Goal: Task Accomplishment & Management: Manage account settings

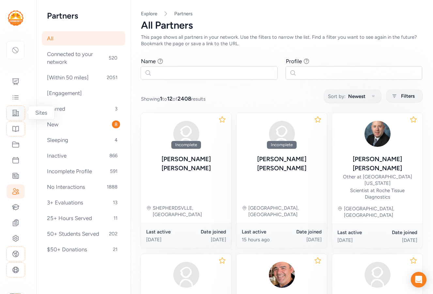
click at [17, 113] on icon at bounding box center [16, 113] width 8 height 8
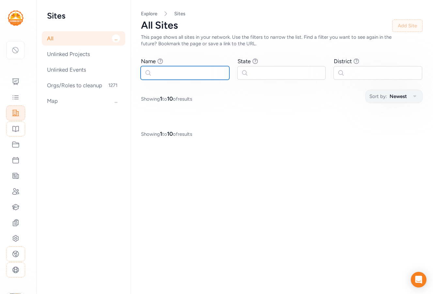
click at [174, 75] on input "text" at bounding box center [184, 73] width 89 height 14
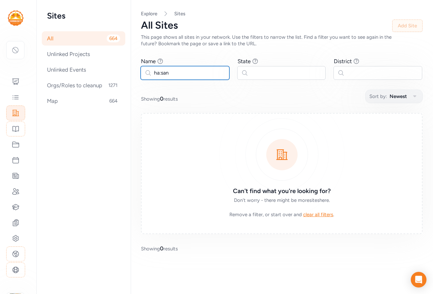
click at [161, 73] on input "ha:san" at bounding box center [184, 73] width 89 height 14
type input "[PERSON_NAME]"
drag, startPoint x: 174, startPoint y: 71, endPoint x: 127, endPoint y: 70, distance: 46.3
click at [127, 70] on div "Sites All 664 Unlinked Projects Unlinked Events Orgs/Roles to cleanup 1271 Map …" at bounding box center [235, 147] width 396 height 294
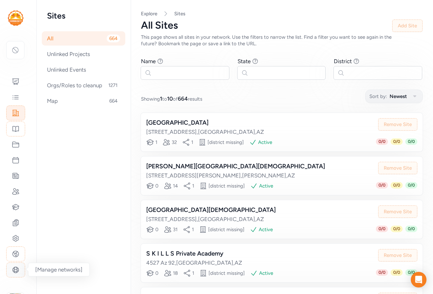
click at [21, 267] on div at bounding box center [15, 270] width 19 height 15
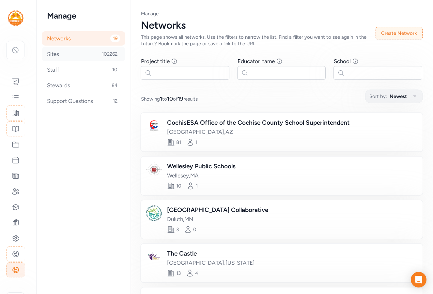
click at [56, 53] on div "Sites 102262" at bounding box center [83, 54] width 83 height 14
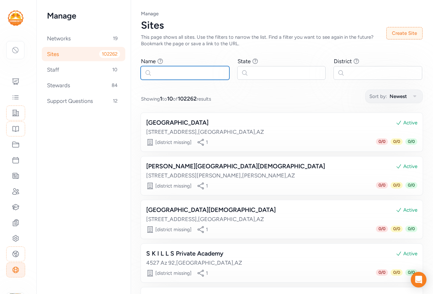
click at [156, 72] on input "text" at bounding box center [184, 73] width 89 height 14
paste input "Ha:ṣañ Preparatory & Leadership School"
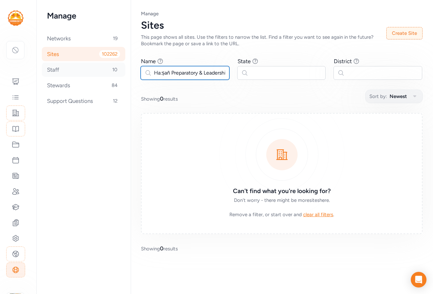
drag, startPoint x: 224, startPoint y: 72, endPoint x: 84, endPoint y: 69, distance: 139.9
click at [84, 69] on div "Manage Networks 19 Sites 102262 Staff 10 Stewards 84 Support Questions 12 Page …" at bounding box center [235, 147] width 396 height 294
type input "hip School"
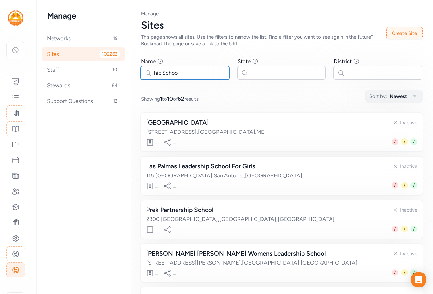
drag, startPoint x: 184, startPoint y: 71, endPoint x: 131, endPoint y: 68, distance: 52.9
click at [131, 68] on div "Manage Networks 19 Sites 102262 Staff 10 Stewards 84 Support Questions 12 Page …" at bounding box center [235, 147] width 396 height 294
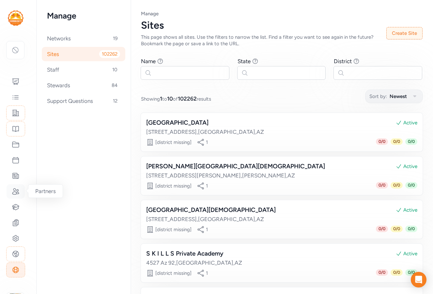
click at [19, 193] on icon at bounding box center [16, 192] width 8 height 8
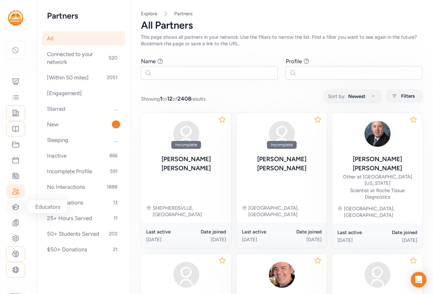
click at [14, 205] on icon at bounding box center [16, 207] width 8 height 8
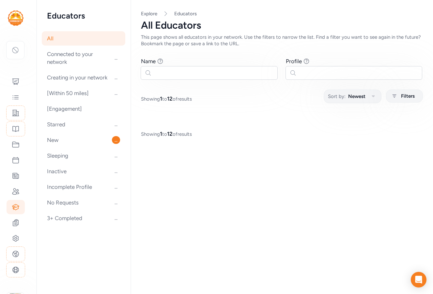
click at [173, 74] on input "text" at bounding box center [208, 73] width 137 height 14
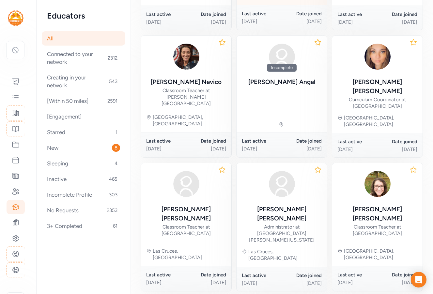
scroll to position [312, 0]
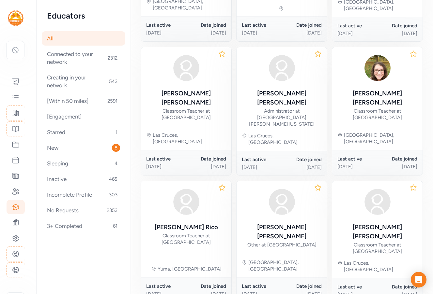
type input "[PERSON_NAME]"
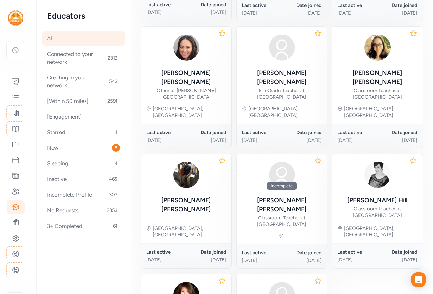
scroll to position [286, 0]
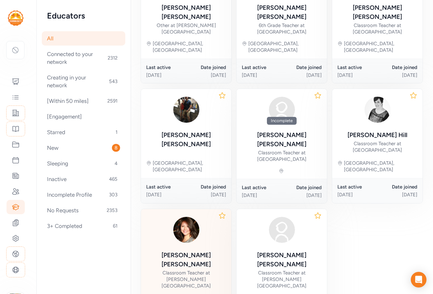
click at [200, 251] on div "Angela Marquez Classroom Teacher at City High School" at bounding box center [186, 270] width 80 height 38
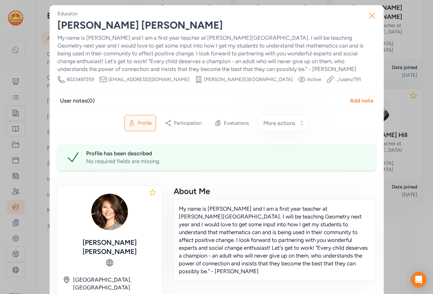
click at [372, 14] on icon "button" at bounding box center [371, 15] width 10 height 10
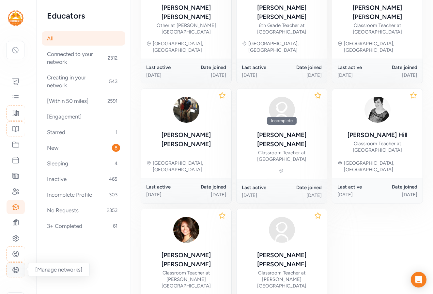
click at [17, 269] on icon at bounding box center [16, 270] width 6 height 6
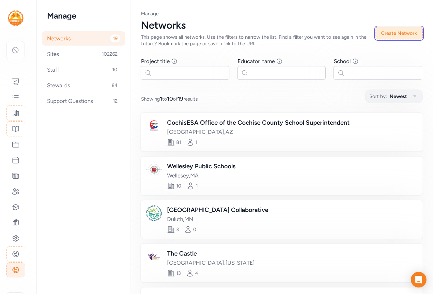
click at [408, 34] on button "Create Network" at bounding box center [398, 33] width 47 height 12
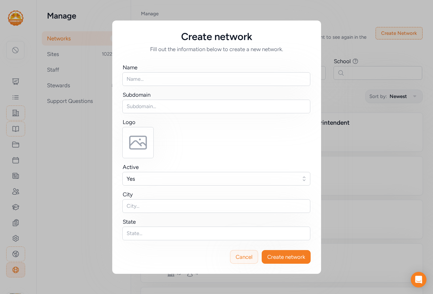
click at [248, 262] on button "Cancel" at bounding box center [244, 257] width 28 height 14
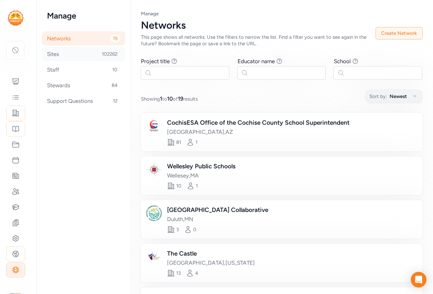
click at [66, 57] on div "Sites 102262" at bounding box center [83, 54] width 83 height 14
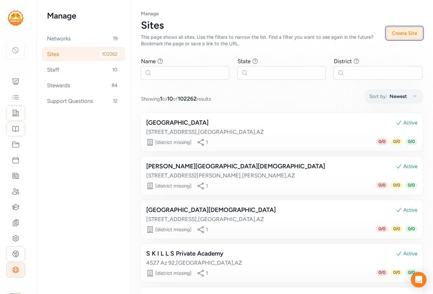
click at [389, 33] on button "Create Site" at bounding box center [404, 33] width 36 height 12
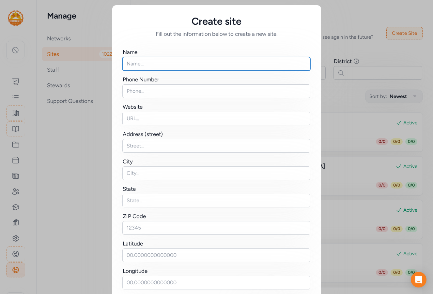
click at [133, 63] on input "text" at bounding box center [216, 64] width 188 height 14
paste input "Ha:ṣañ Preparatory & Leadership School"
type input "Ha:ṣañ Preparatory & Leadership School"
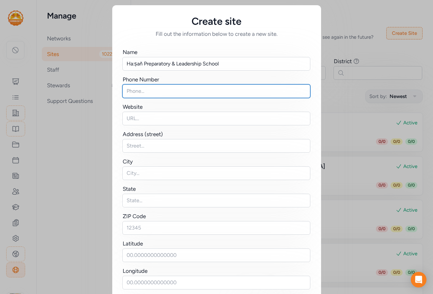
click at [140, 88] on input "text" at bounding box center [216, 91] width 188 height 14
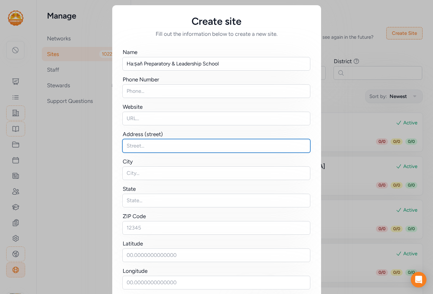
click at [134, 146] on input "text" at bounding box center [216, 146] width 188 height 14
paste input "1333 E 10th St."
type input "1333 E 10th St."
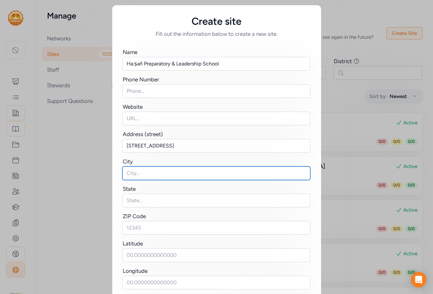
click at [131, 175] on input "text" at bounding box center [216, 174] width 188 height 14
paste input "Tucson, AZ 85719"
click at [142, 173] on input "Tucson, AZ 85719" at bounding box center [216, 174] width 188 height 14
type input "Tucson, AZ 85719"
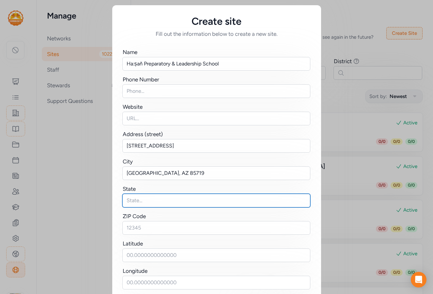
click at [129, 201] on input "text" at bounding box center [216, 201] width 188 height 14
type input "AZ"
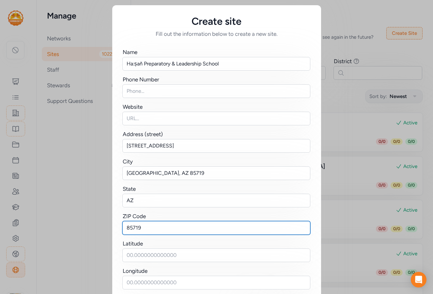
type input "85719"
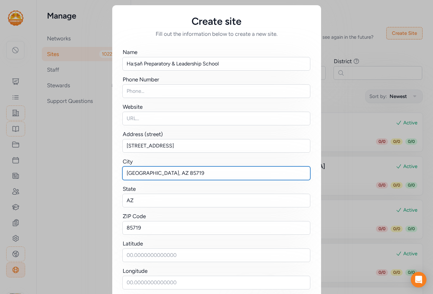
drag, startPoint x: 169, startPoint y: 173, endPoint x: 141, endPoint y: 172, distance: 27.7
click at [141, 172] on input "Tucson, AZ 85719" at bounding box center [216, 174] width 188 height 14
type input "[GEOGRAPHIC_DATA]"
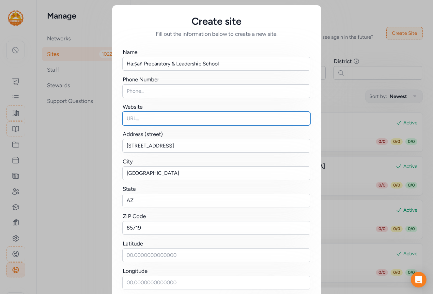
click at [136, 115] on input "text" at bounding box center [216, 119] width 188 height 14
paste input "https://www.hasanprep.org/"
type input "https://www.hasanprep.org/"
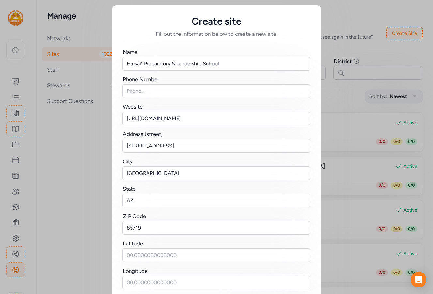
click at [144, 83] on div "Phone Number" at bounding box center [141, 80] width 37 height 8
click at [141, 88] on input "text" at bounding box center [216, 91] width 188 height 14
paste input "(520) 882-8826"
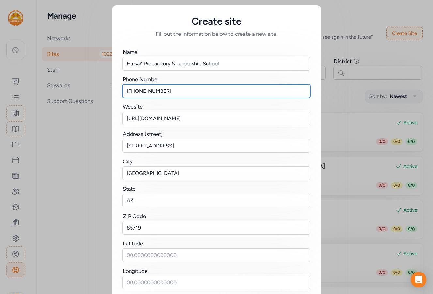
type input "(520) 882-8826"
click at [190, 80] on div "Phone Number" at bounding box center [217, 80] width 188 height 8
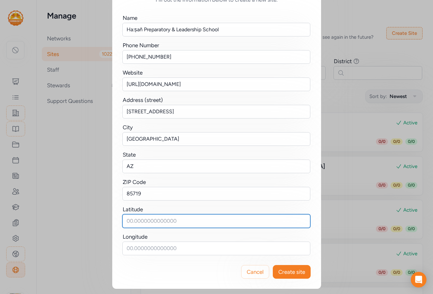
click at [130, 219] on input "text" at bounding box center [216, 221] width 188 height 14
paste input "32.22296491309892, -110.95120434907236"
drag, startPoint x: 174, startPoint y: 221, endPoint x: 237, endPoint y: 216, distance: 62.7
click at [237, 216] on input "32.22296491309892, -110.95120434907236" at bounding box center [216, 221] width 188 height 14
type input "32.22296491309892,"
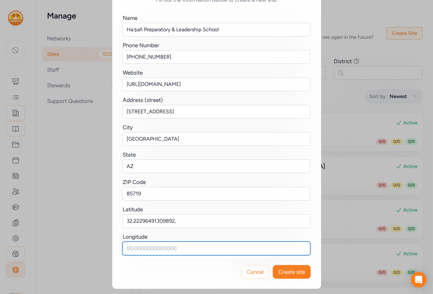
click at [143, 248] on input "text" at bounding box center [216, 249] width 188 height 14
paste input "-110.95120434907236"
type input "-110.95120434907236"
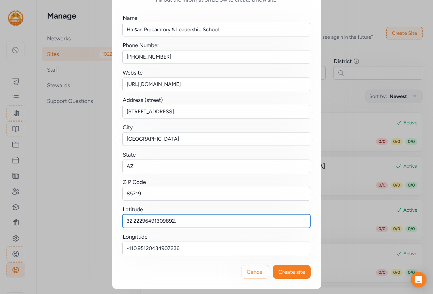
click at [185, 223] on input "32.22296491309892," at bounding box center [216, 221] width 188 height 14
type input "32.22296491309892"
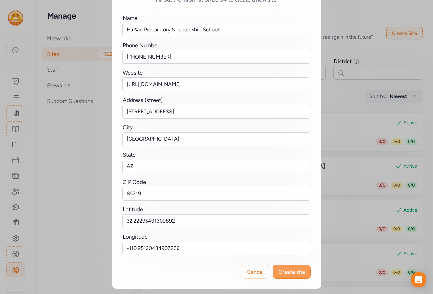
click at [288, 269] on span "Create site" at bounding box center [291, 272] width 27 height 8
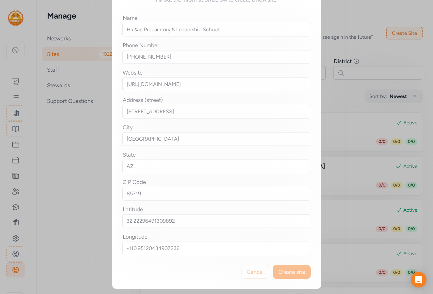
scroll to position [0, 0]
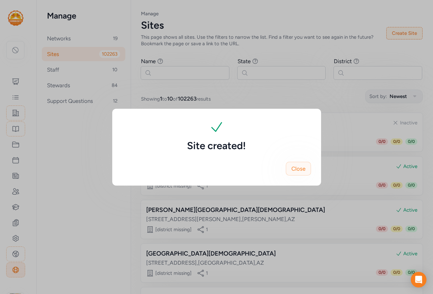
click at [304, 170] on span "Close" at bounding box center [298, 169] width 14 height 8
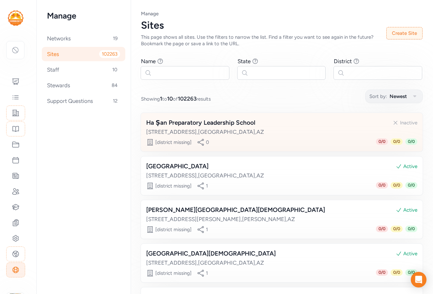
click at [256, 123] on div "Ha Ṣan Preparatory Leadership School Inactive" at bounding box center [281, 122] width 271 height 9
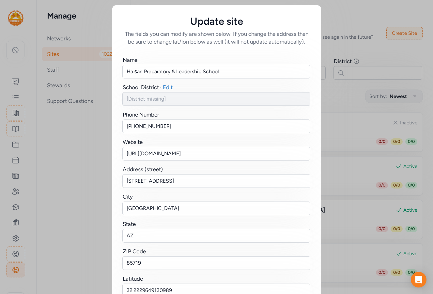
scroll to position [82, 0]
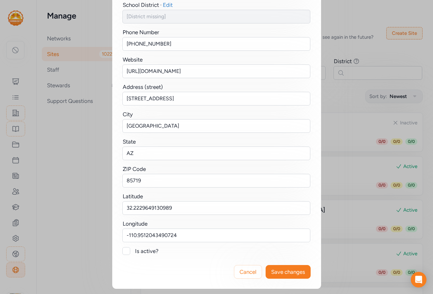
click at [124, 250] on div at bounding box center [126, 251] width 8 height 8
checkbox input "true"
click at [282, 268] on span "Save changes" at bounding box center [288, 272] width 34 height 8
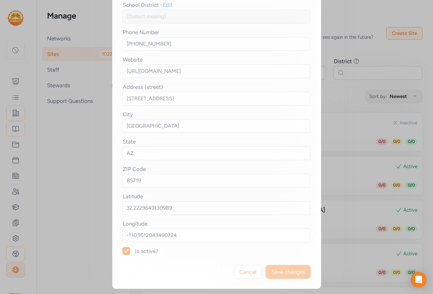
scroll to position [0, 0]
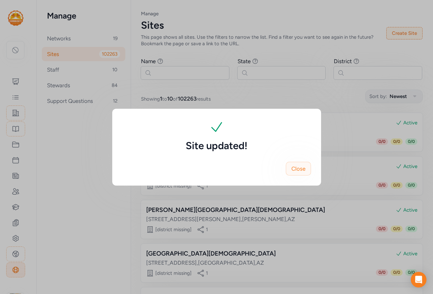
click at [301, 171] on span "Close" at bounding box center [298, 169] width 14 height 8
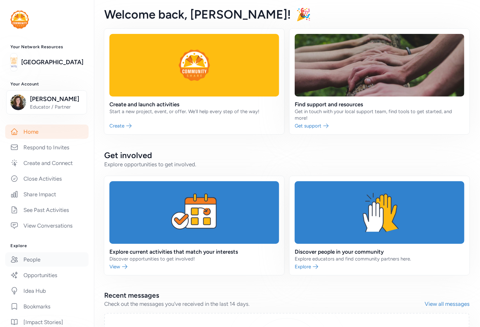
click at [38, 267] on link "People" at bounding box center [46, 259] width 83 height 14
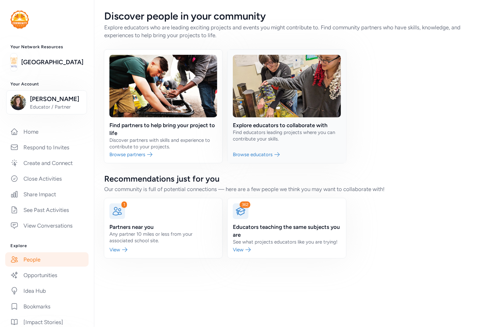
click at [302, 139] on link at bounding box center [287, 106] width 118 height 113
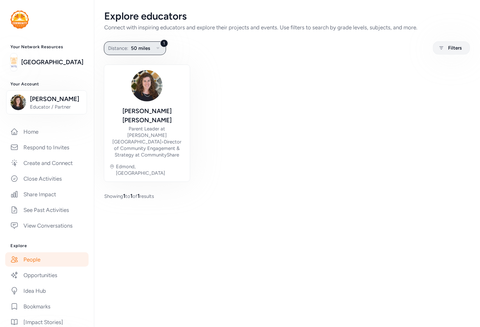
click at [126, 46] on span "Distance:" at bounding box center [118, 48] width 20 height 8
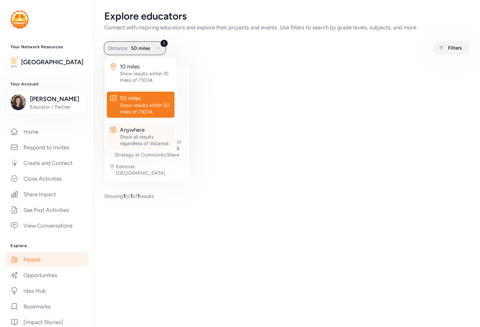
click at [141, 136] on div "Show all results regardless of distance." at bounding box center [146, 140] width 52 height 13
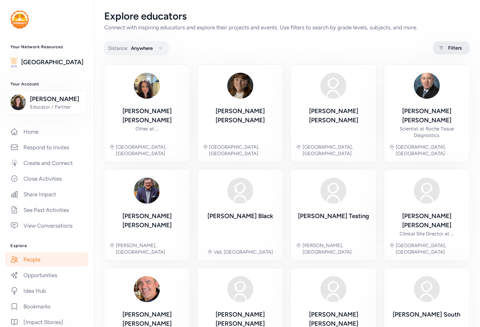
click at [451, 45] on span "Filters" at bounding box center [455, 48] width 14 height 8
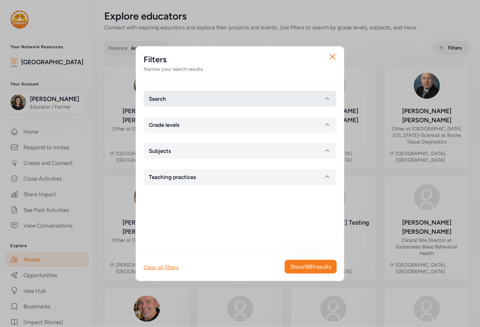
click at [186, 98] on button "Search" at bounding box center [240, 99] width 193 height 16
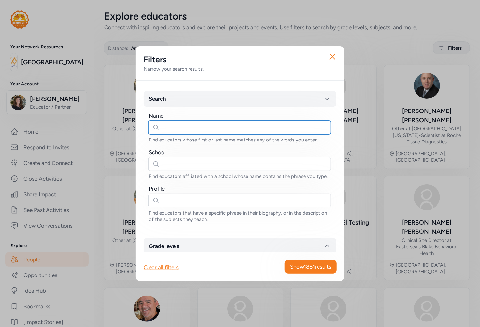
click at [173, 128] on input "text" at bounding box center [240, 128] width 183 height 14
type input "[PERSON_NAME]"
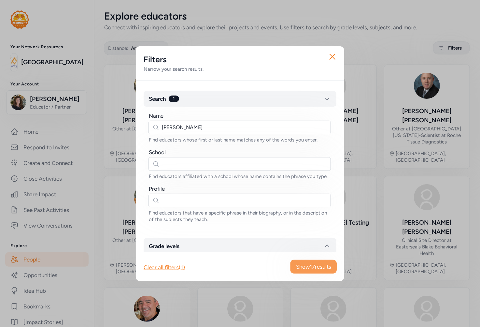
click at [313, 266] on span "Show 17 results" at bounding box center [313, 267] width 35 height 8
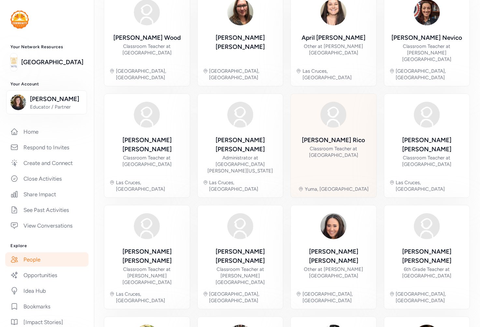
scroll to position [121, 0]
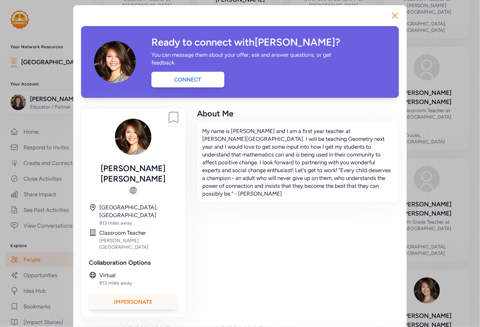
click at [140, 294] on div "Impersonate" at bounding box center [133, 302] width 89 height 16
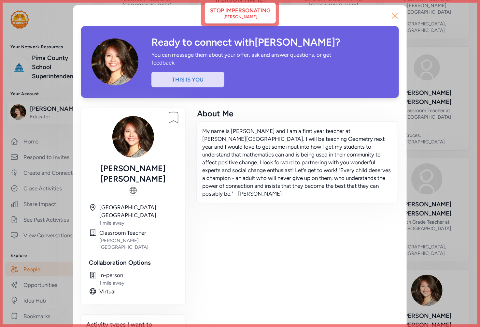
click at [393, 16] on icon "button" at bounding box center [395, 15] width 5 height 5
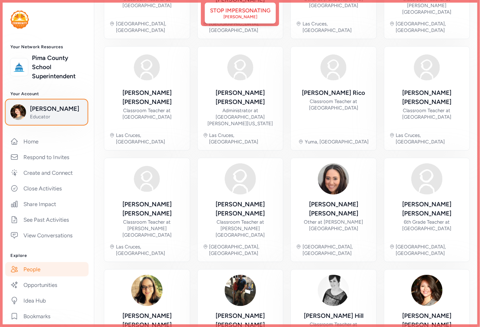
click at [47, 116] on span "Educator" at bounding box center [56, 116] width 53 height 7
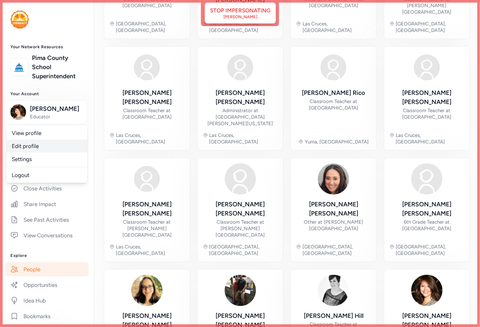
click at [40, 146] on link "Edit profile" at bounding box center [47, 146] width 81 height 13
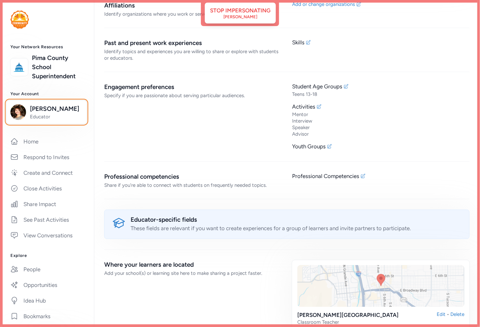
scroll to position [584, 0]
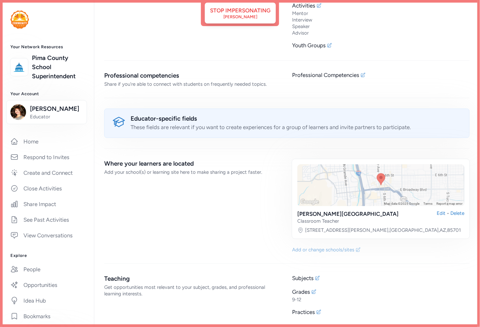
click at [333, 250] on div "Add or change schools/sites" at bounding box center [323, 249] width 62 height 7
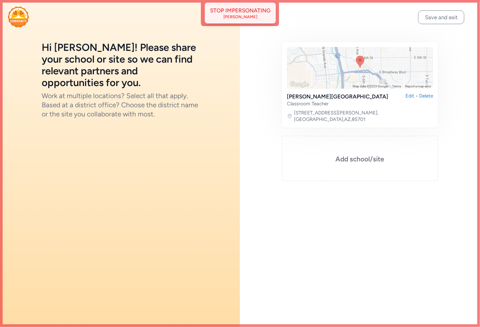
click at [228, 17] on div "[PERSON_NAME]" at bounding box center [241, 16] width 34 height 5
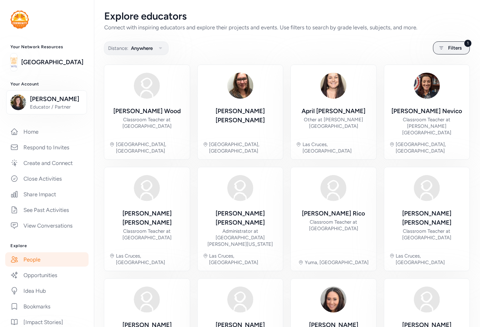
scroll to position [121, 0]
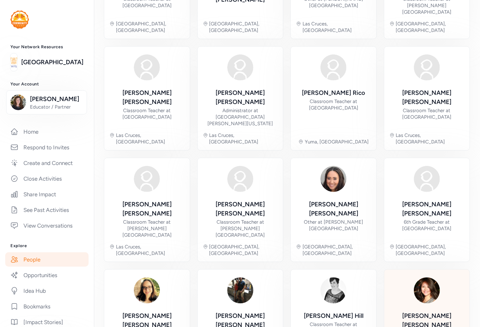
click at [443, 311] on div "[PERSON_NAME]" at bounding box center [427, 320] width 75 height 18
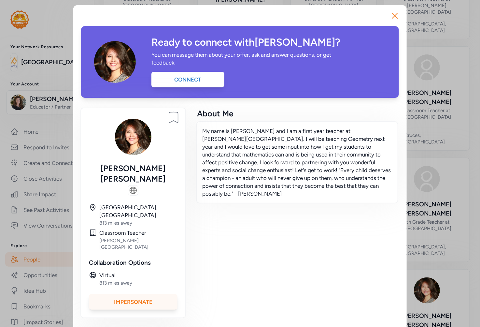
click at [146, 294] on div "Impersonate" at bounding box center [133, 302] width 89 height 16
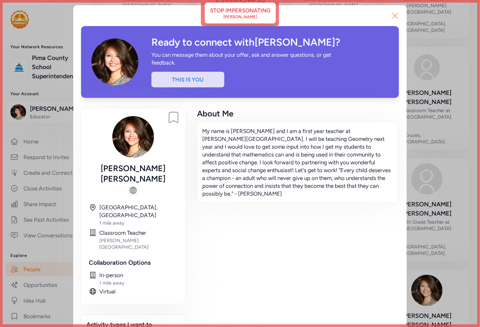
click at [390, 15] on icon "button" at bounding box center [395, 15] width 10 height 10
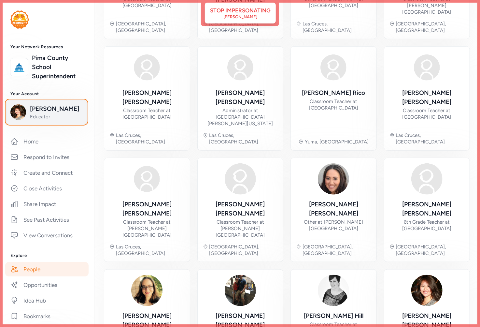
click at [39, 108] on span "[PERSON_NAME]" at bounding box center [56, 108] width 53 height 9
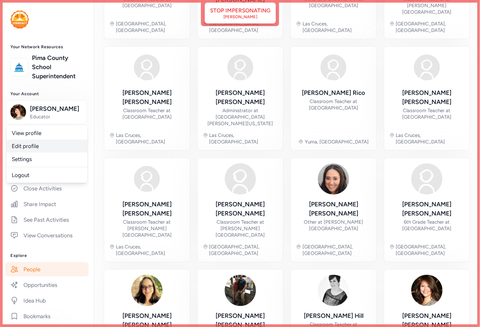
click at [35, 147] on link "Edit profile" at bounding box center [47, 146] width 81 height 13
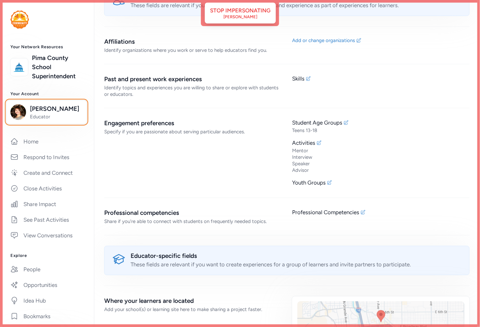
scroll to position [584, 0]
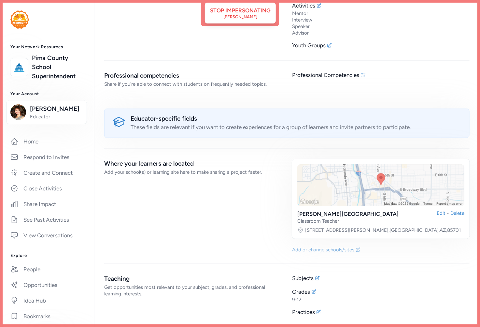
click at [321, 251] on div "Add or change schools/sites" at bounding box center [323, 249] width 62 height 7
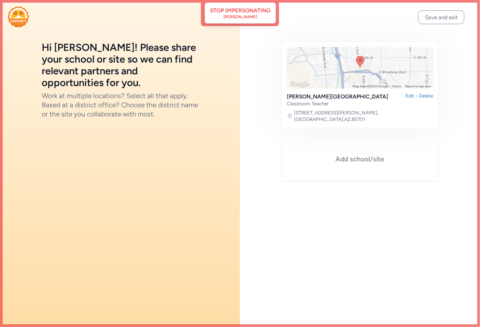
click at [330, 154] on h3 "Add school/site" at bounding box center [360, 158] width 124 height 9
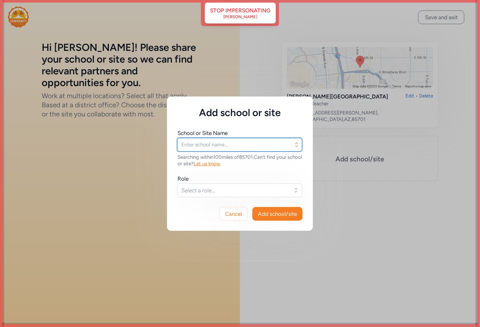
click at [216, 147] on input "text" at bounding box center [239, 145] width 125 height 14
drag, startPoint x: 206, startPoint y: 140, endPoint x: 130, endPoint y: 147, distance: 76.3
click at [130, 147] on div "Add school or site School or Site Name [PERSON_NAME] Nothing found. Searching w…" at bounding box center [240, 163] width 480 height 327
paste input "Home Enrollment Calendar School Board Budget Library CTE Ha:ṣañ Preparatory & L…"
type input "Home Enrollment Calendar School Board Budget Library CTE Ha:ṣañ Preparatory & L…"
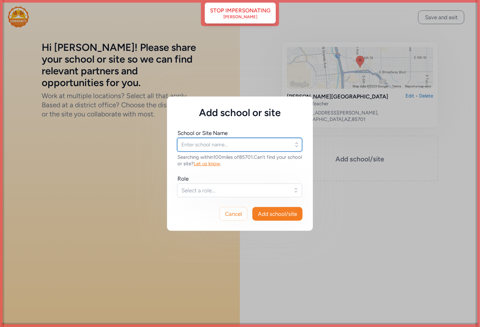
click at [195, 146] on input "text" at bounding box center [239, 145] width 125 height 14
paste input "Home Enrollment Calendar School Board Budget Library CTE Ha:ṣañ Preparatory & L…"
click at [195, 144] on input "Home Enrollment Calendar School Board Budget Library CTE Ha:ṣañ Preparatory & L…" at bounding box center [239, 145] width 125 height 14
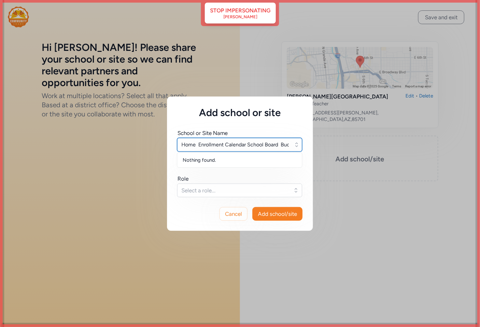
drag, startPoint x: 196, startPoint y: 144, endPoint x: 157, endPoint y: 144, distance: 39.1
click at [157, 144] on div "Add school or site School or Site Name Home Enrollment Calendar School Board Bu…" at bounding box center [240, 163] width 480 height 327
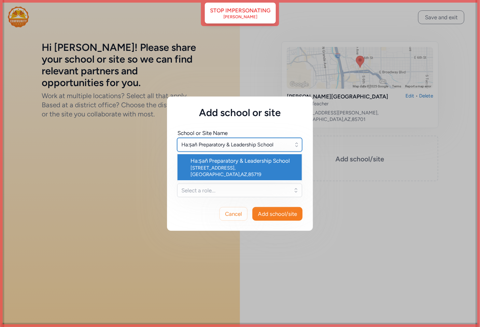
type input "Ha:ṣañ Preparatory & Leadership School"
click at [237, 162] on div "Ha:ṣañ Preparatory & Leadership School" at bounding box center [244, 161] width 106 height 8
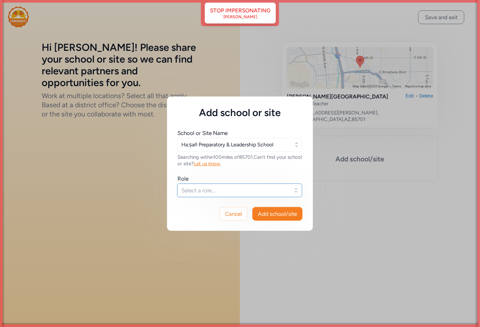
click at [235, 190] on span "Select a role..." at bounding box center [236, 190] width 108 height 8
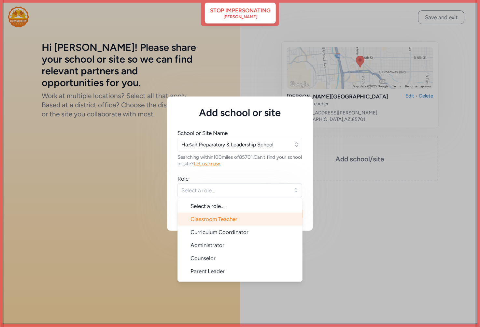
click at [203, 221] on span "Classroom Teacher" at bounding box center [214, 219] width 47 height 7
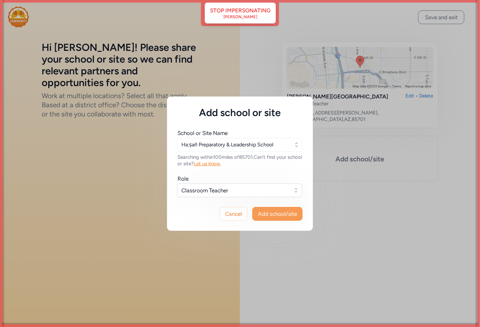
click at [288, 212] on span "Add school/site" at bounding box center [277, 214] width 39 height 8
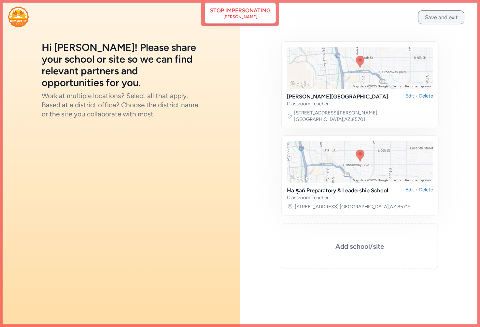
click at [431, 20] on button "Save and exit" at bounding box center [442, 17] width 46 height 14
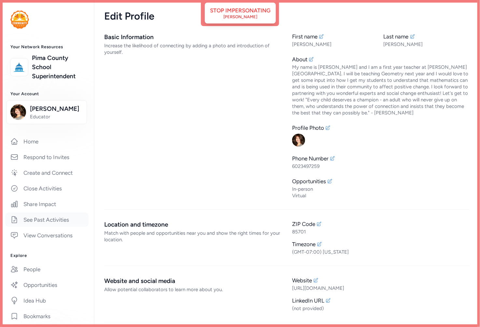
click at [46, 225] on link "See Past Activities" at bounding box center [46, 220] width 83 height 14
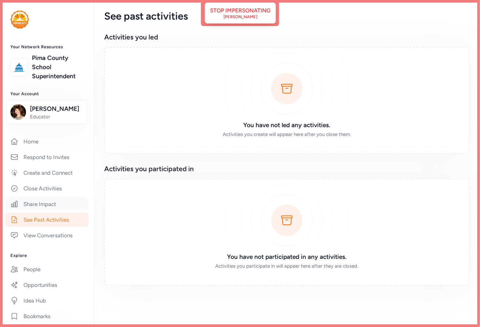
click at [38, 197] on link "Share Impact" at bounding box center [46, 204] width 83 height 14
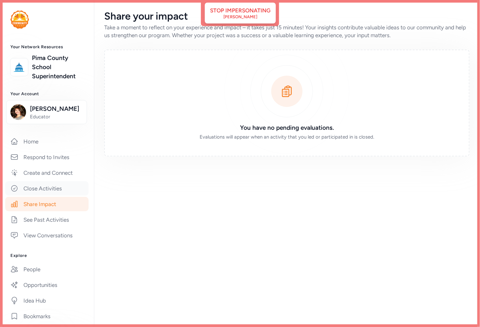
click at [40, 184] on link "Close Activities" at bounding box center [46, 188] width 83 height 14
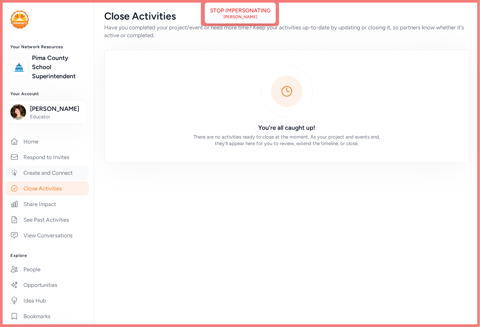
click at [41, 174] on link "Create and Connect" at bounding box center [46, 173] width 83 height 14
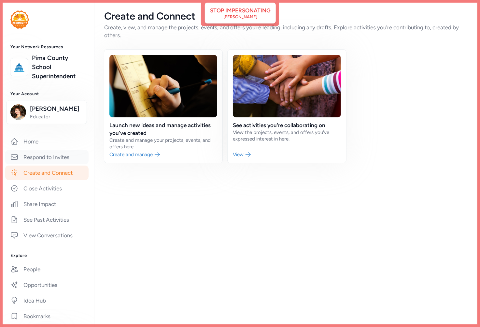
click at [43, 155] on link "Respond to Invites" at bounding box center [46, 157] width 83 height 14
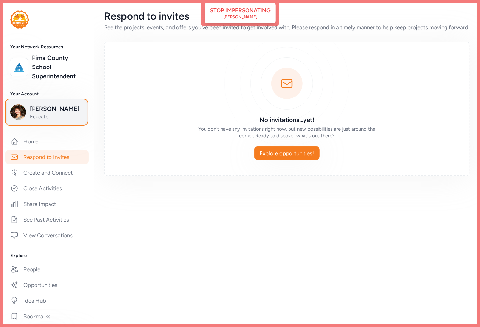
click at [55, 106] on span "[PERSON_NAME]" at bounding box center [56, 108] width 53 height 9
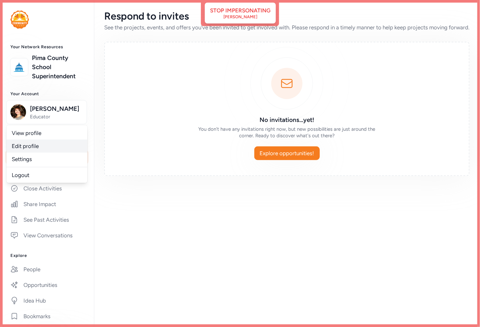
click at [37, 146] on link "Edit profile" at bounding box center [47, 146] width 81 height 13
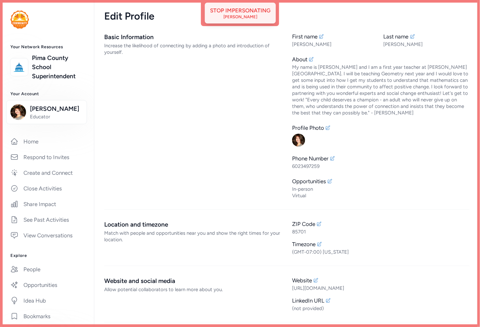
click at [228, 11] on div "Stop impersonating" at bounding box center [240, 11] width 61 height 8
